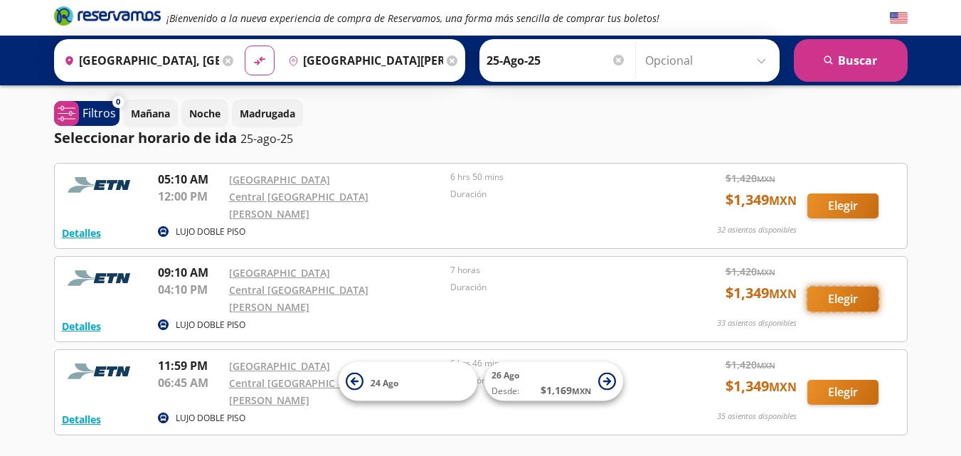
click at [837, 287] on button "Elegir" at bounding box center [842, 299] width 71 height 25
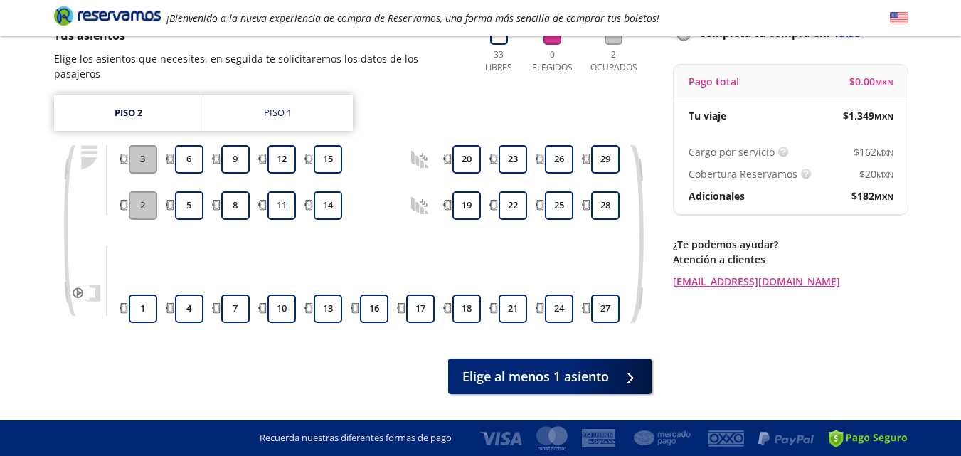
scroll to position [136, 0]
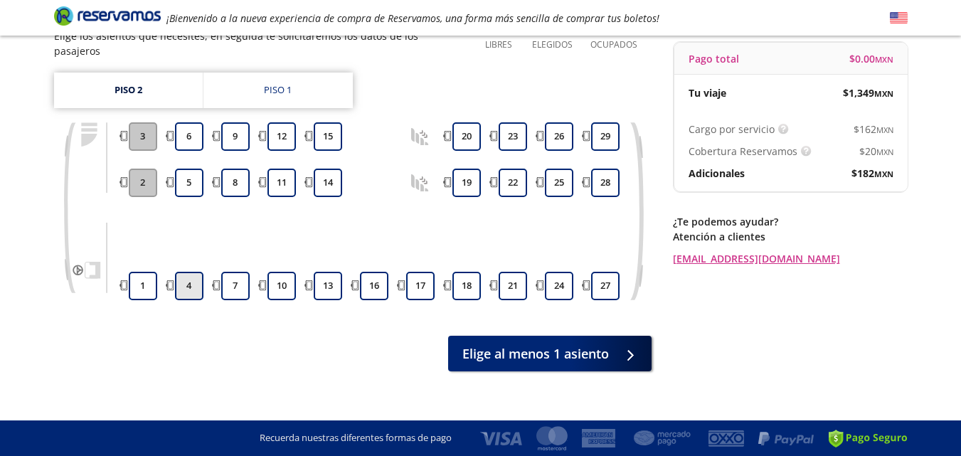
click at [193, 273] on button "4" at bounding box center [189, 286] width 28 height 28
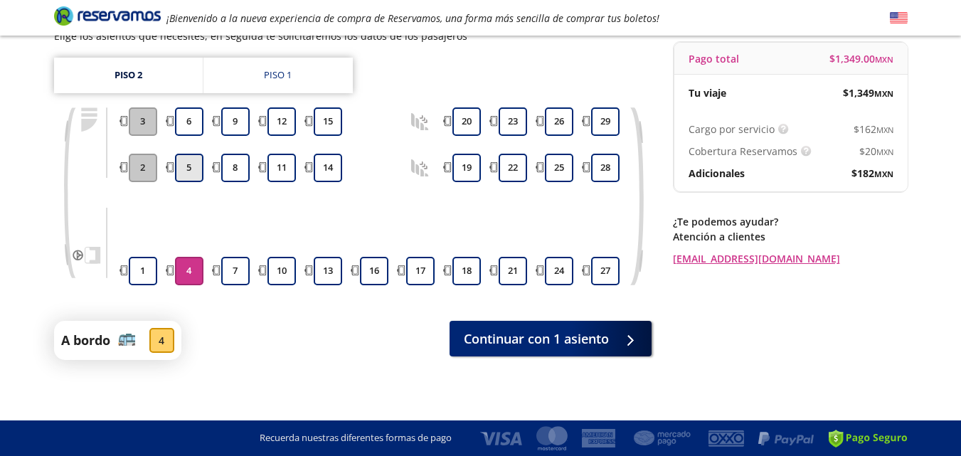
click at [191, 171] on button "5" at bounding box center [189, 168] width 28 height 28
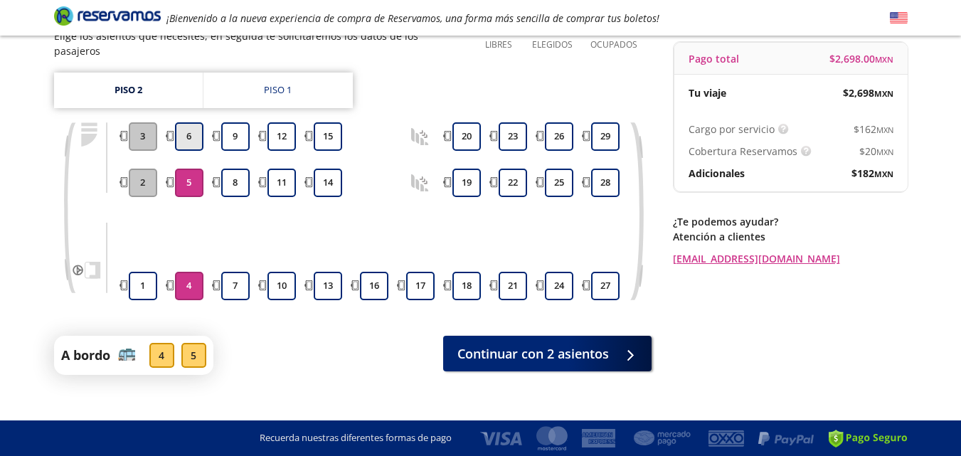
click at [191, 123] on button "6" at bounding box center [189, 136] width 28 height 28
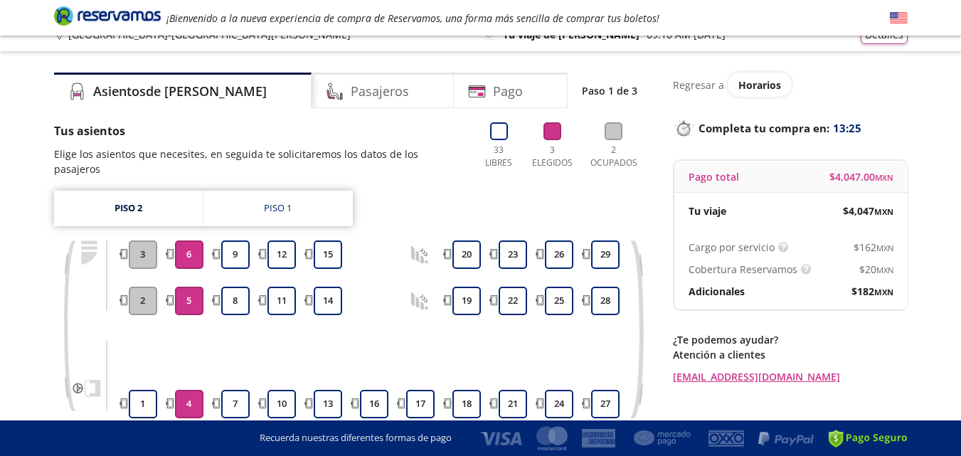
scroll to position [0, 0]
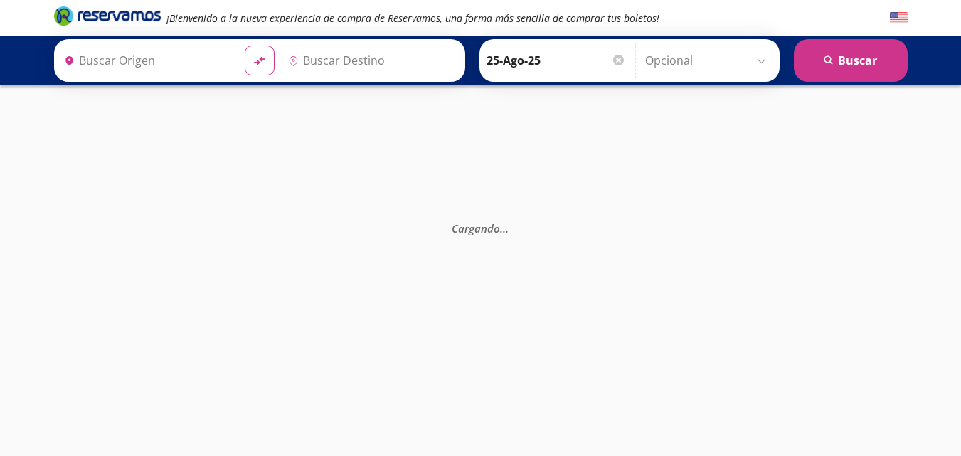
type input "[GEOGRAPHIC_DATA], [GEOGRAPHIC_DATA]"
type input "[GEOGRAPHIC_DATA][PERSON_NAME], [GEOGRAPHIC_DATA]"
